Goal: Find specific page/section: Find specific page/section

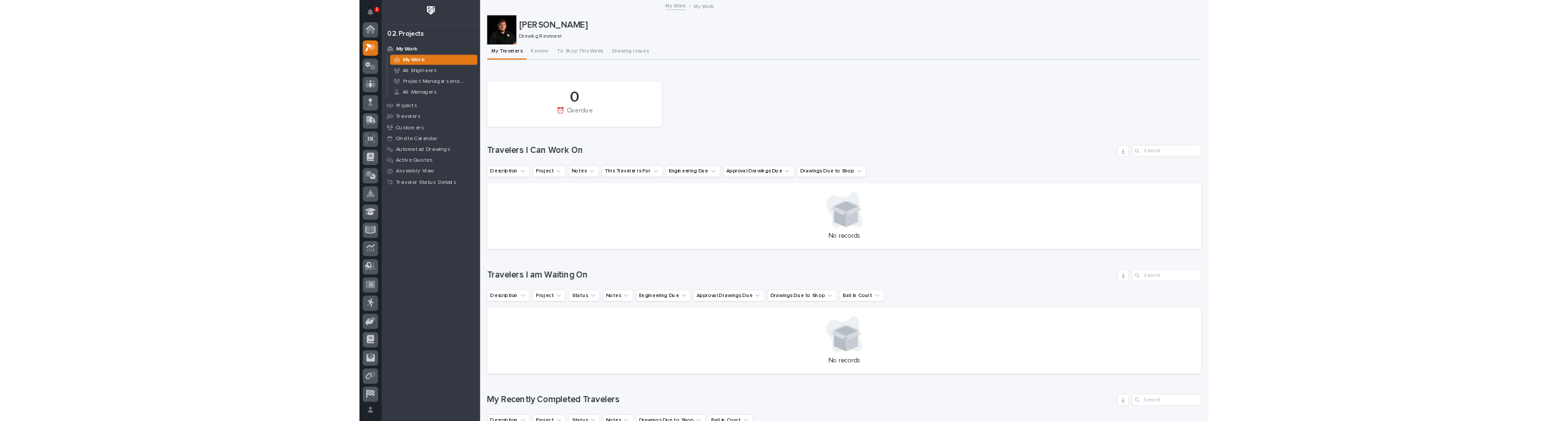
scroll to position [34, 0]
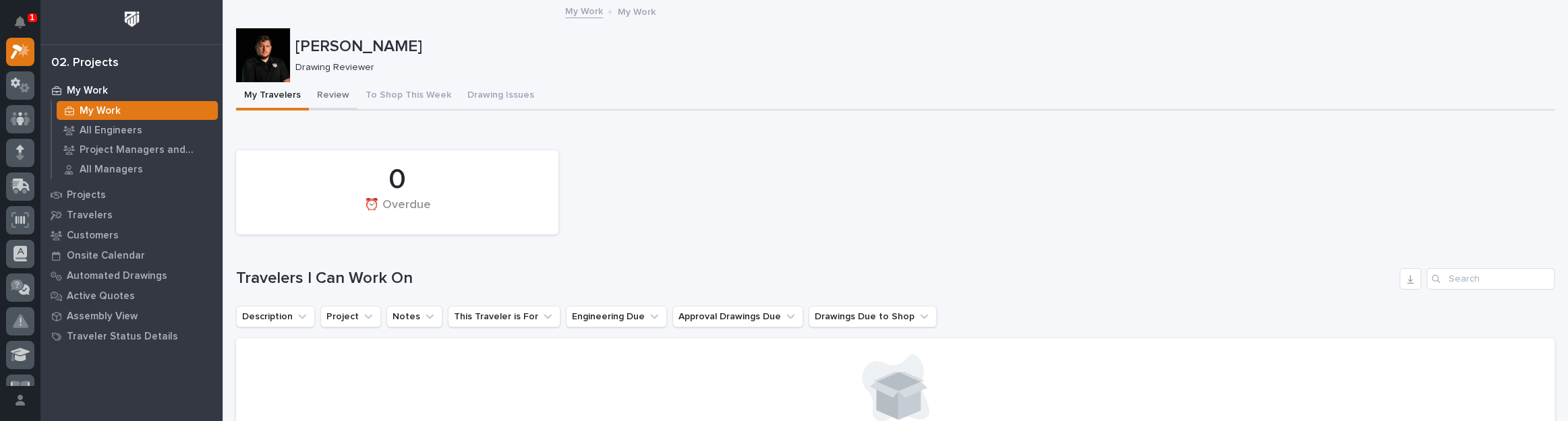
click at [338, 102] on button "Review" at bounding box center [333, 96] width 48 height 28
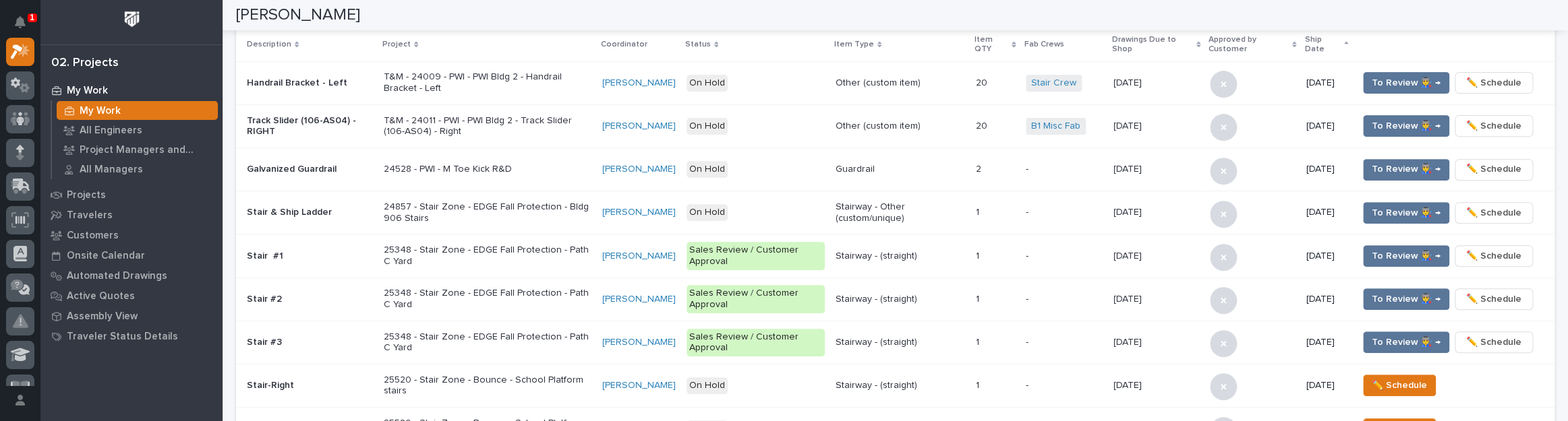
scroll to position [183, 0]
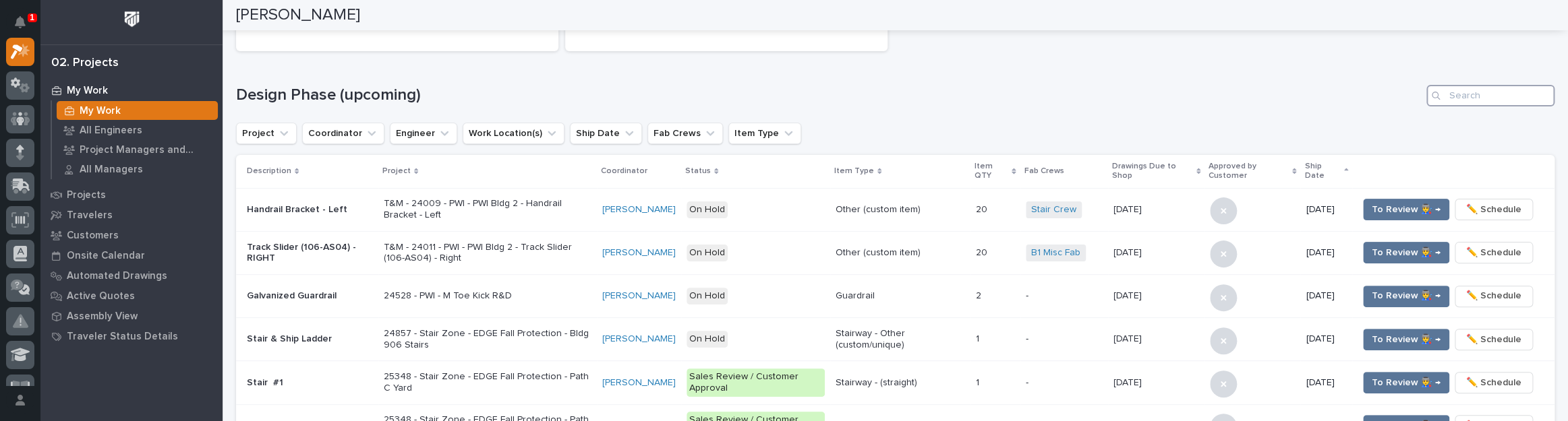
click at [1478, 93] on input "Search" at bounding box center [1490, 96] width 128 height 22
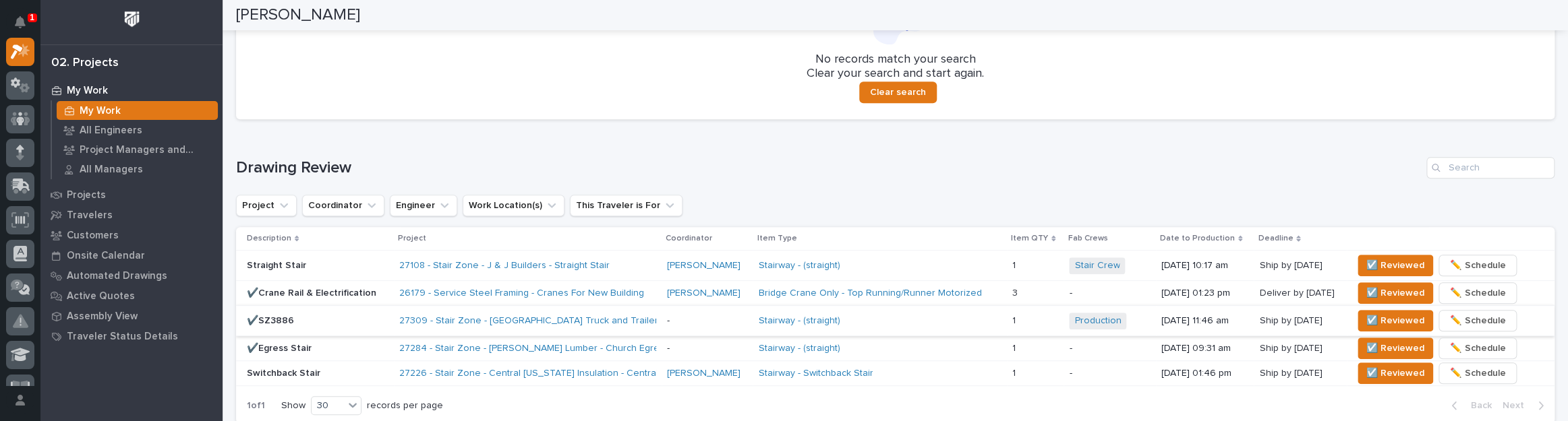
scroll to position [429, 0]
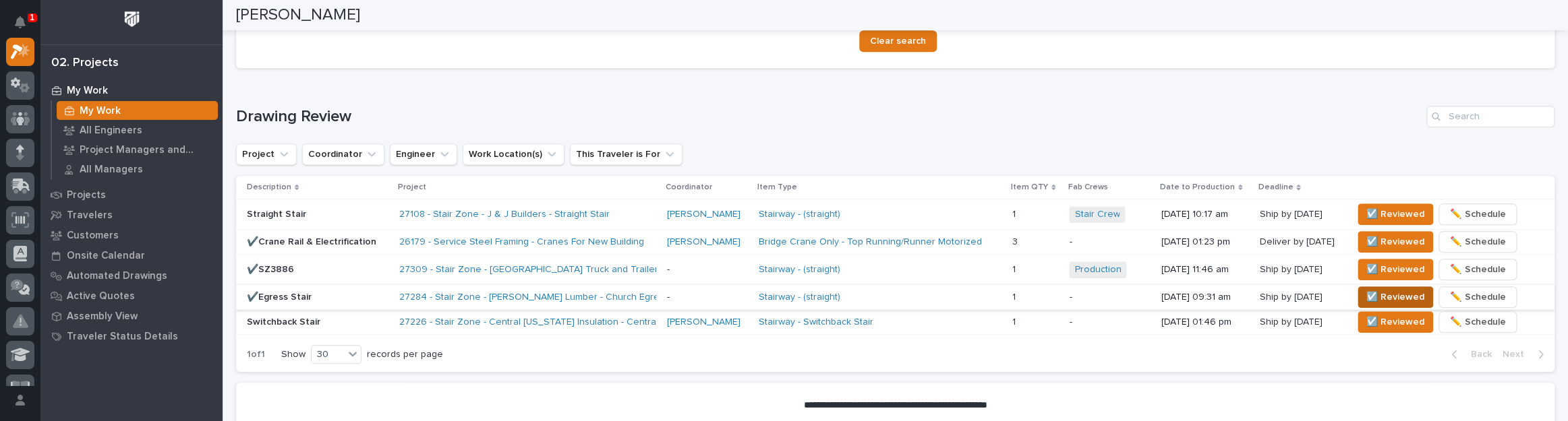
type input "27284"
click at [1377, 289] on span "☑️ Reviewed" at bounding box center [1395, 297] width 58 height 16
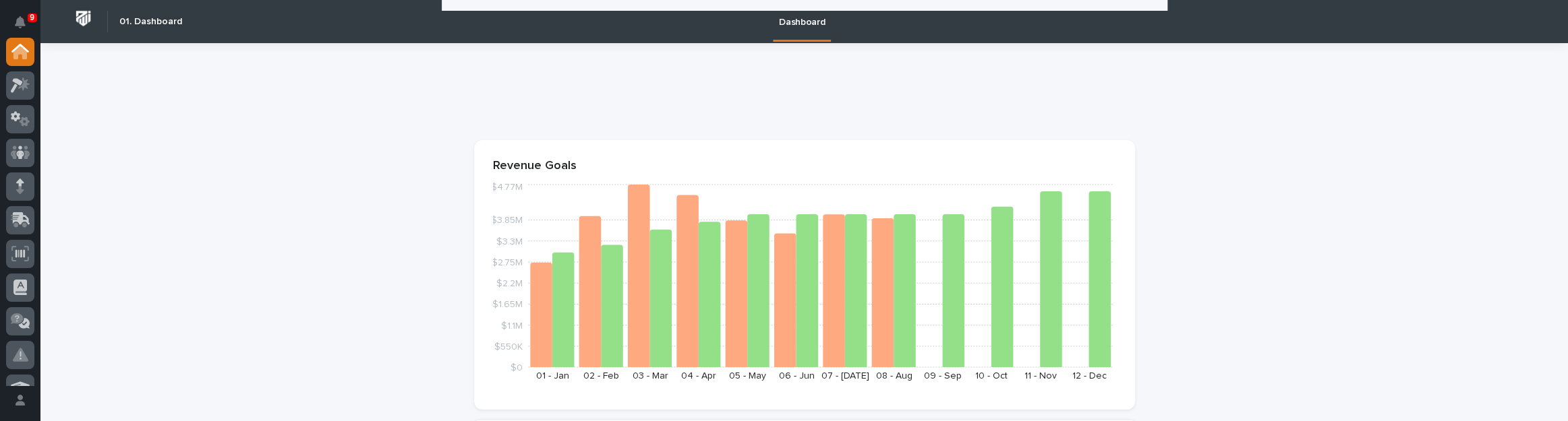
scroll to position [674, 0]
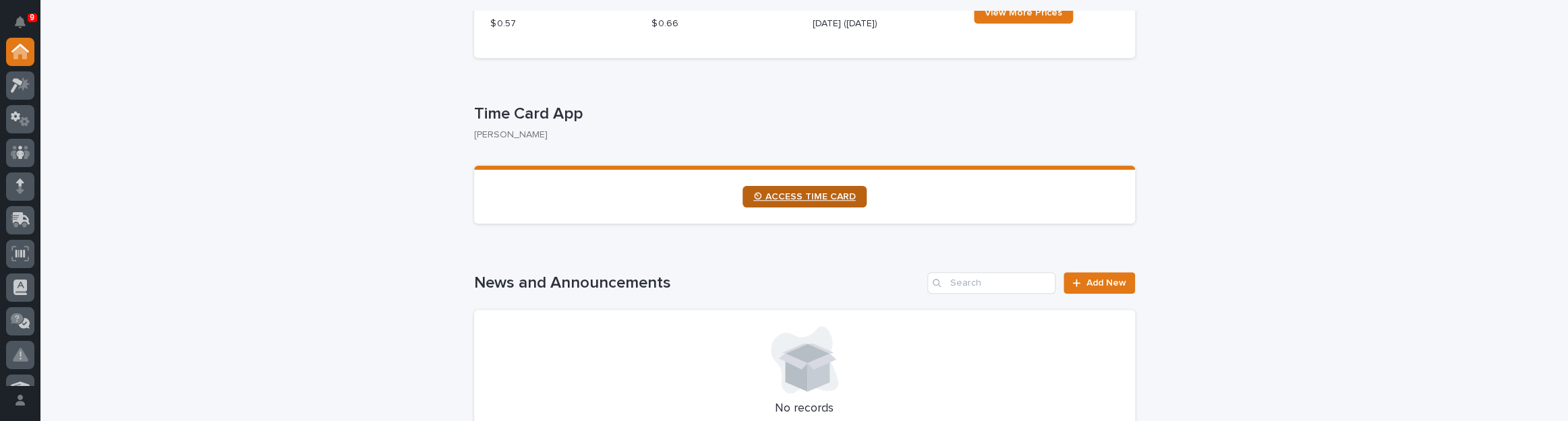
click at [789, 199] on span "⏲ ACCESS TIME CARD" at bounding box center [804, 197] width 103 height 10
